Goal: Information Seeking & Learning: Learn about a topic

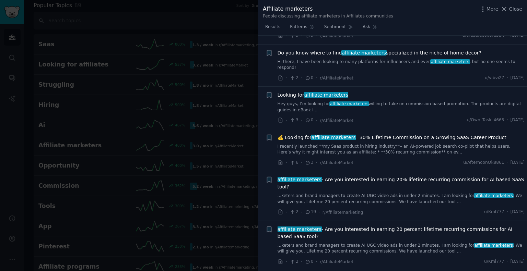
scroll to position [438, 0]
click at [367, 134] on span "💰 Looking for affiliate marketers – 30% Lifetime Commission on a Growing SaaS C…" at bounding box center [392, 137] width 229 height 7
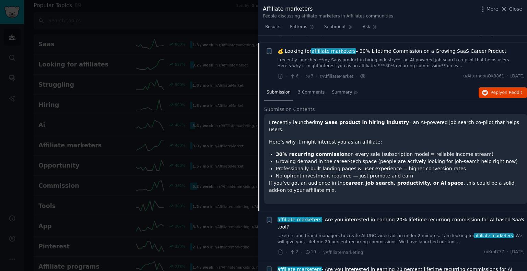
scroll to position [422, 0]
click at [491, 90] on span "Reply on Reddit" at bounding box center [507, 93] width 32 height 6
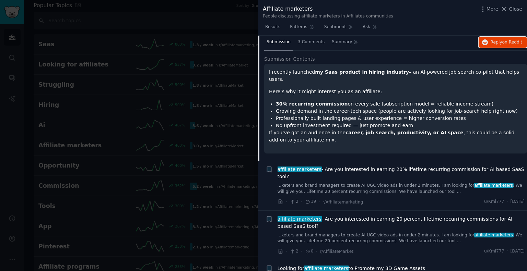
scroll to position [472, 0]
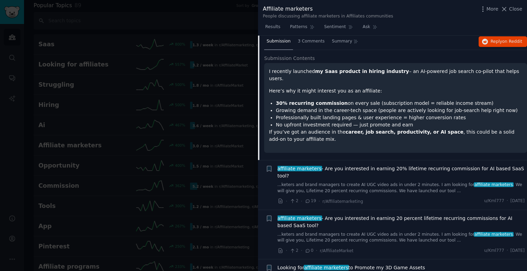
click at [331, 165] on span "affiliate marketers - Are you interested in earning 20% lifetime recurring comm…" at bounding box center [401, 172] width 247 height 14
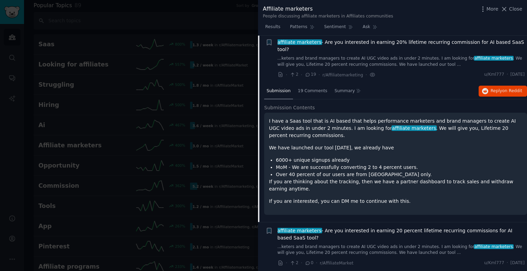
scroll to position [464, 0]
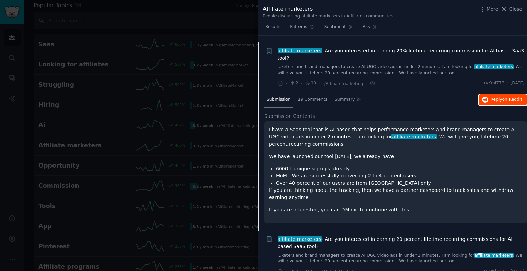
click at [495, 97] on span "Reply on Reddit" at bounding box center [507, 100] width 32 height 6
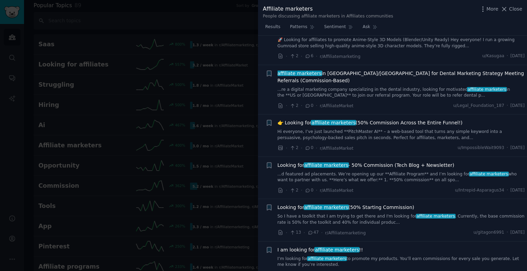
scroll to position [722, 0]
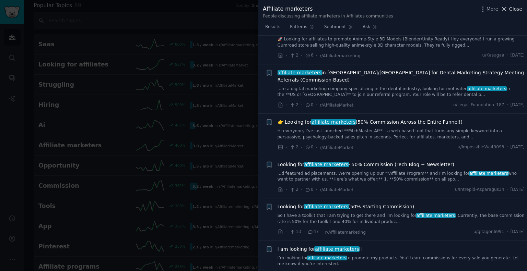
click at [511, 9] on span "Close" at bounding box center [515, 8] width 13 height 7
